Goal: Task Accomplishment & Management: Complete application form

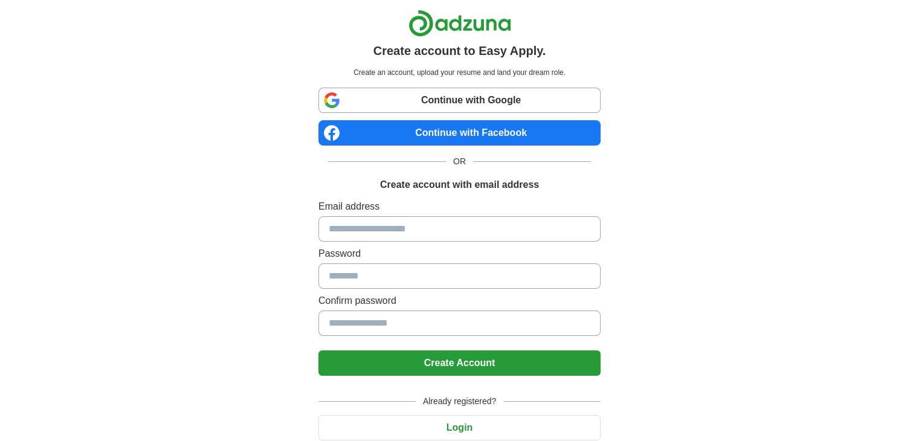
click at [344, 230] on input at bounding box center [459, 228] width 282 height 25
type input "**********"
click at [357, 274] on input at bounding box center [459, 275] width 282 height 25
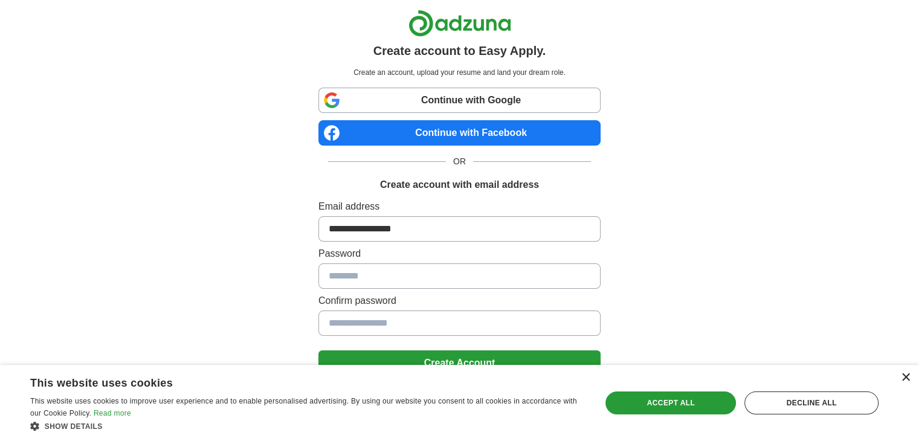
drag, startPoint x: 357, startPoint y: 274, endPoint x: 905, endPoint y: 376, distance: 558.1
click at [905, 376] on div "×" at bounding box center [905, 377] width 9 height 9
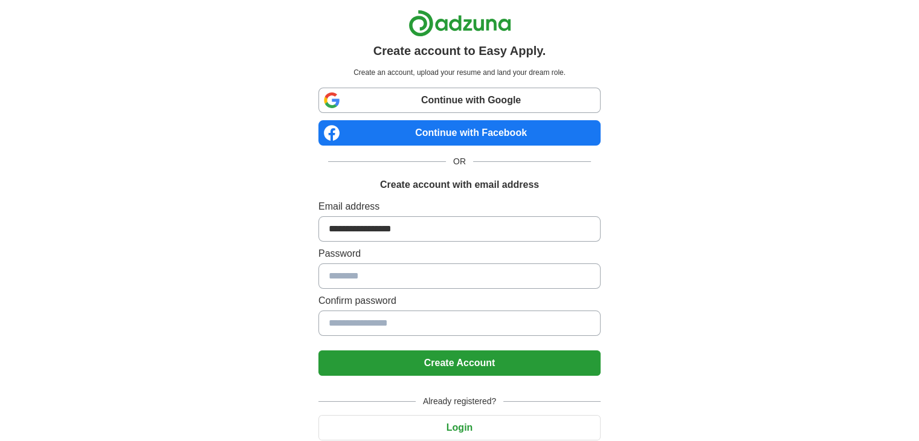
click at [495, 277] on input at bounding box center [459, 275] width 282 height 25
drag, startPoint x: 495, startPoint y: 277, endPoint x: 363, endPoint y: 271, distance: 133.0
click at [363, 271] on input at bounding box center [459, 275] width 282 height 25
click at [355, 275] on input at bounding box center [459, 275] width 282 height 25
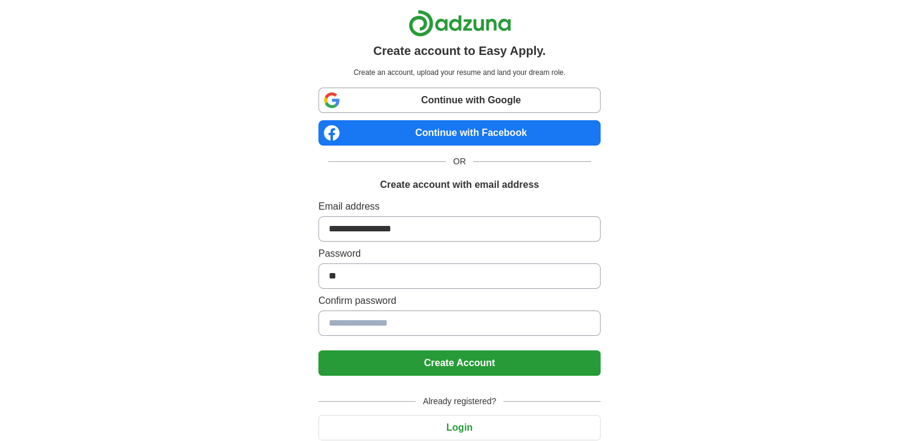
type input "*"
type input "**********"
drag, startPoint x: 442, startPoint y: 265, endPoint x: 314, endPoint y: 291, distance: 130.6
click at [314, 291] on div "**********" at bounding box center [460, 242] width 302 height 485
type input "*"
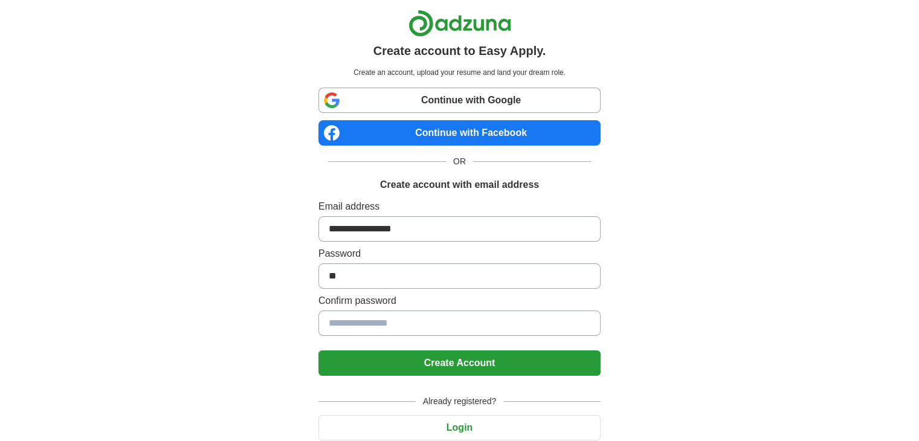
type input "*"
click at [520, 100] on link "Continue with Google" at bounding box center [459, 100] width 282 height 25
